Goal: Information Seeking & Learning: Learn about a topic

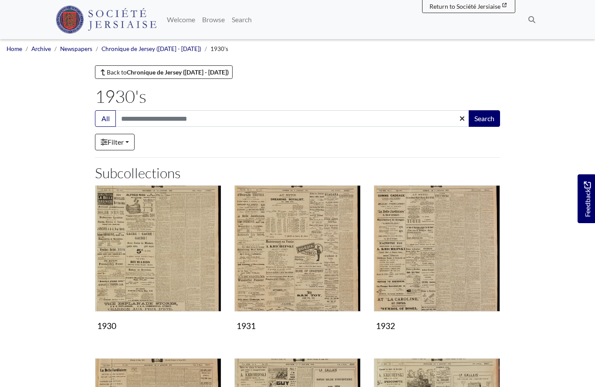
click at [373, 192] on img "Subcollection" at bounding box center [436, 248] width 126 height 126
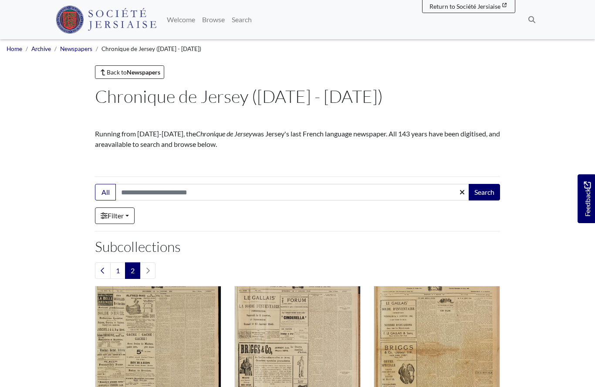
scroll to position [171, 0]
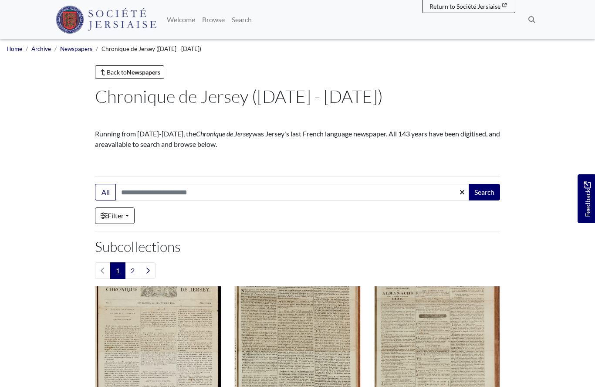
click at [132, 272] on link "2" at bounding box center [132, 270] width 15 height 17
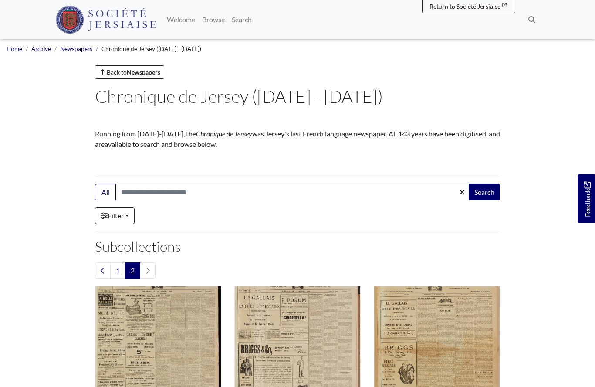
click at [116, 267] on link "1" at bounding box center [117, 270] width 15 height 17
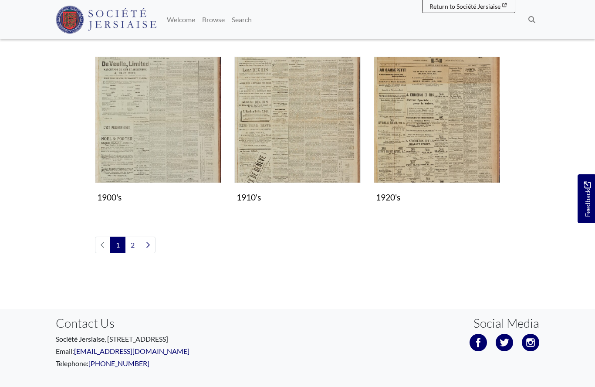
scroll to position [746, 0]
click at [440, 131] on img "Subcollection" at bounding box center [436, 120] width 126 height 126
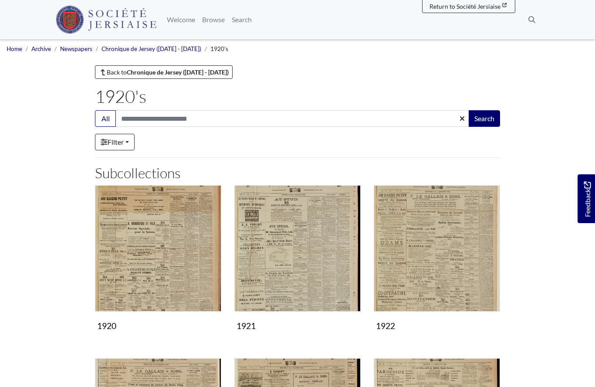
click at [158, 259] on img "Subcollection" at bounding box center [158, 248] width 126 height 126
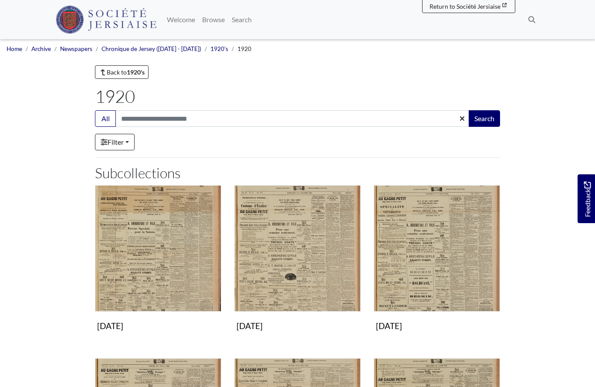
click at [168, 265] on img "Subcollection" at bounding box center [158, 248] width 126 height 126
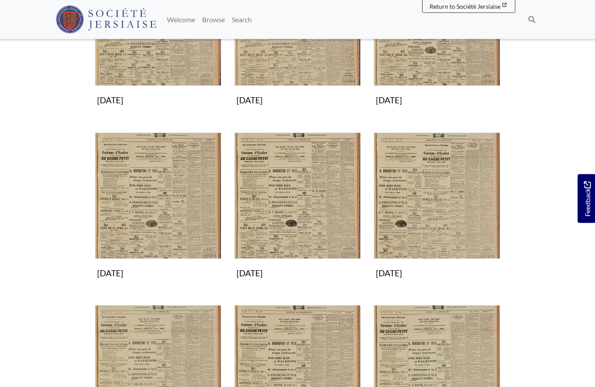
scroll to position [226, 0]
click at [296, 211] on img "Subcollection" at bounding box center [297, 195] width 126 height 126
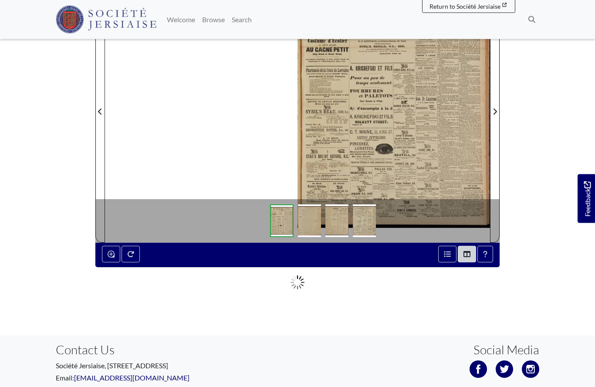
scroll to position [165, 0]
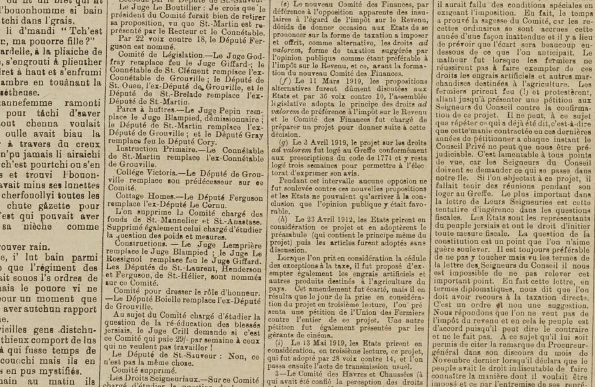
click at [337, 309] on img at bounding box center [431, 146] width 1432 height 2026
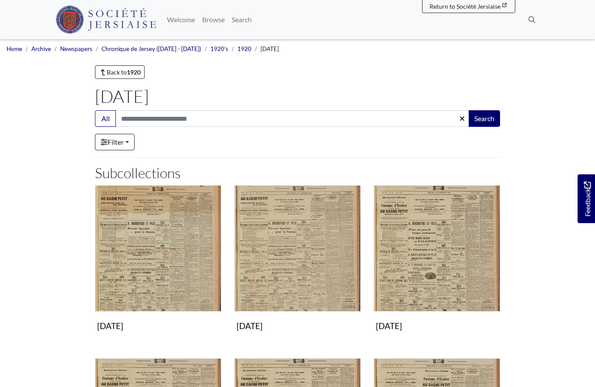
scroll to position [264, 0]
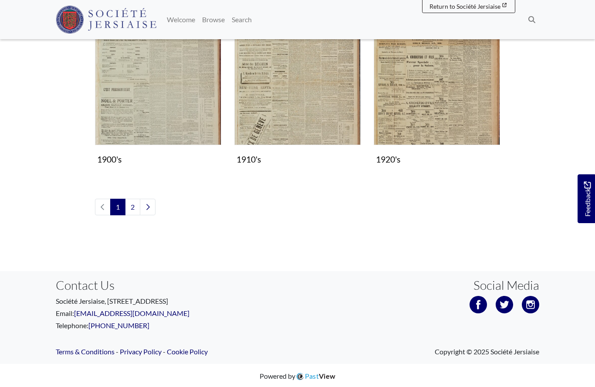
scroll to position [784, 0]
click at [287, 100] on img "Subcollection" at bounding box center [297, 82] width 126 height 126
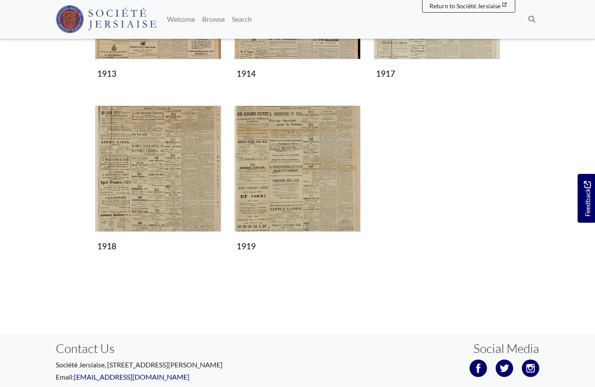
scroll to position [425, 0]
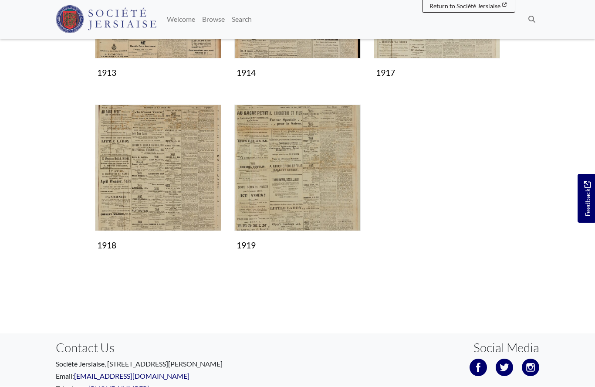
click at [289, 193] on img "Subcollection" at bounding box center [297, 168] width 126 height 126
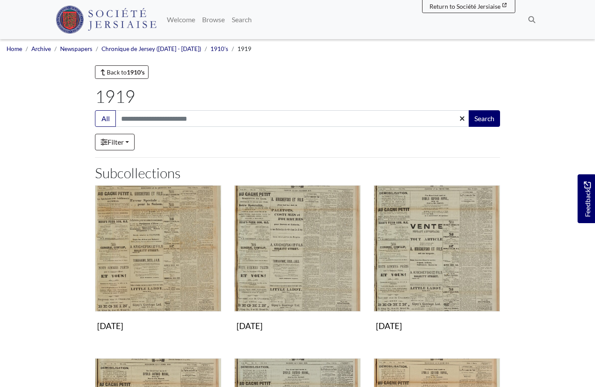
click at [432, 279] on img "Subcollection" at bounding box center [436, 248] width 126 height 126
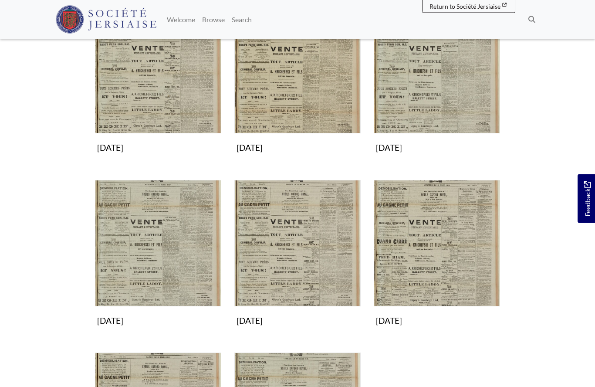
scroll to position [178, 0]
click at [294, 254] on img "Subcollection" at bounding box center [297, 243] width 126 height 126
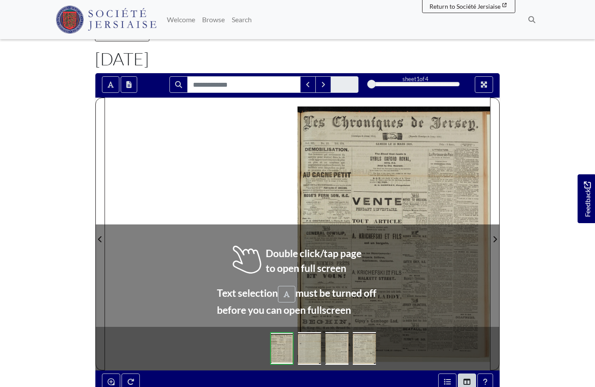
scroll to position [62, 0]
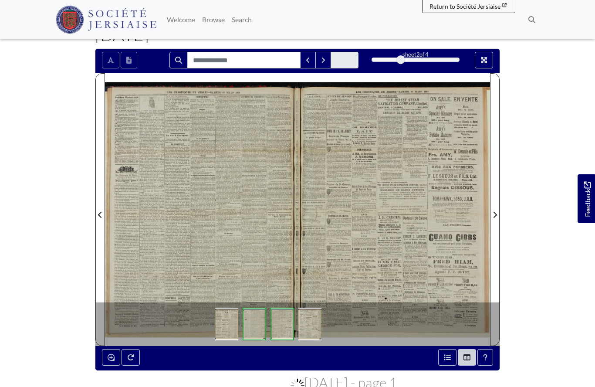
scroll to position [100, 0]
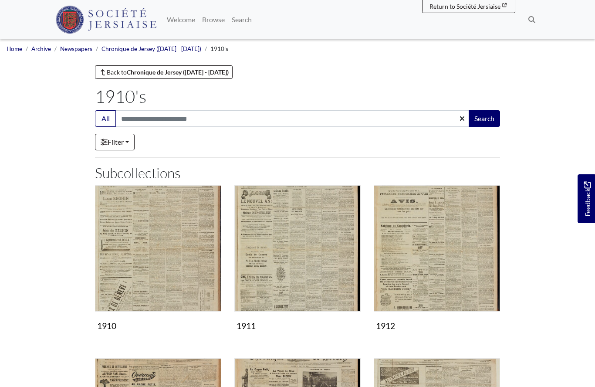
scroll to position [426, 0]
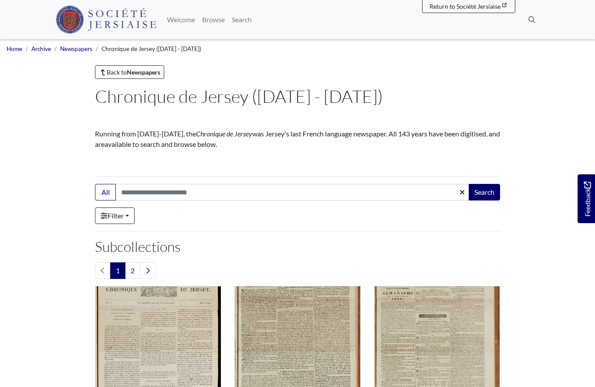
scroll to position [784, 0]
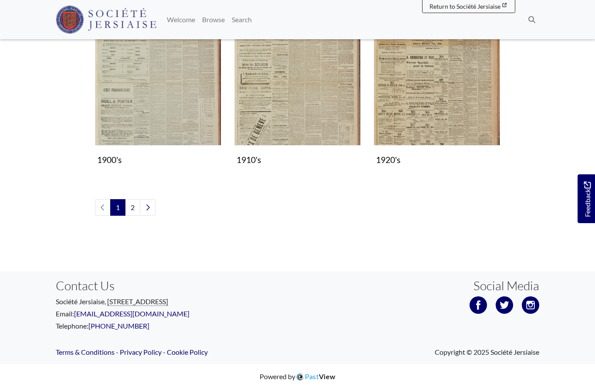
click at [412, 103] on img "Subcollection" at bounding box center [436, 82] width 126 height 126
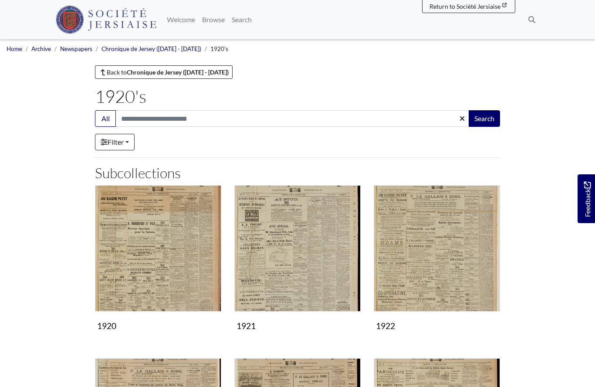
click at [176, 260] on img "Subcollection" at bounding box center [158, 248] width 126 height 126
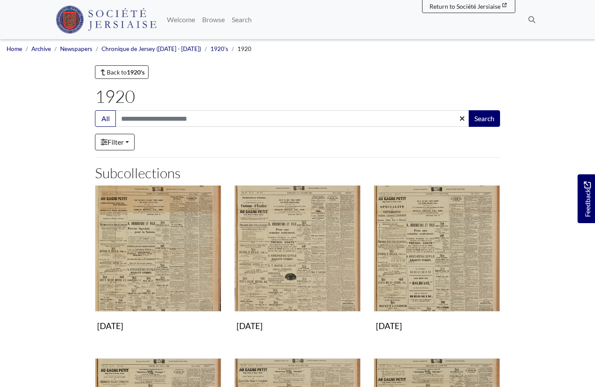
click at [188, 262] on img "Subcollection" at bounding box center [158, 248] width 126 height 126
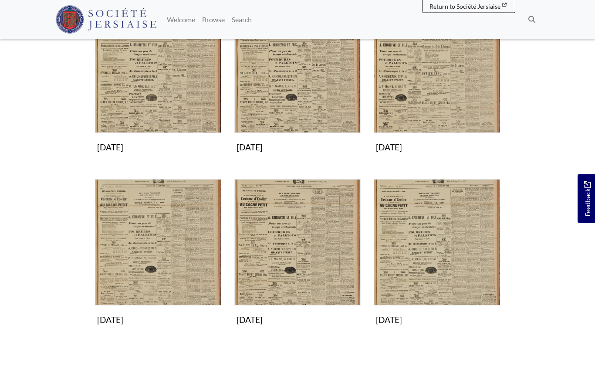
scroll to position [351, 0]
click at [192, 250] on img "Subcollection" at bounding box center [158, 242] width 126 height 126
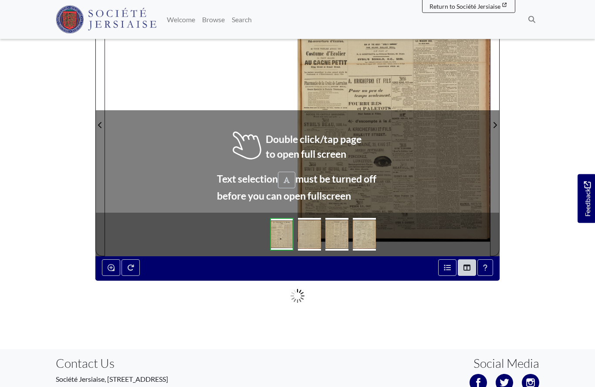
scroll to position [151, 0]
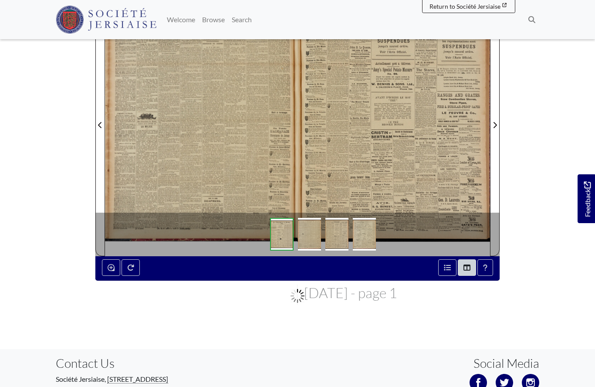
scroll to position [189, 0]
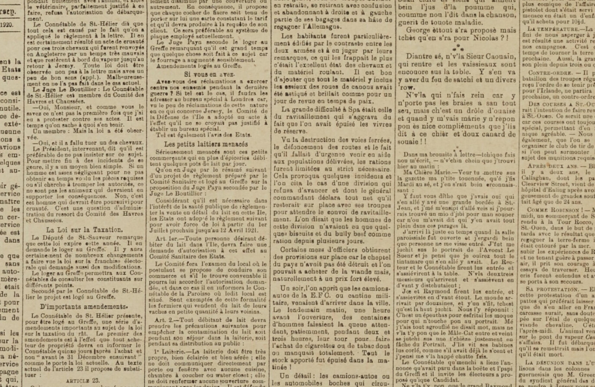
click at [86, 360] on img at bounding box center [266, 1] width 1077 height 1523
